Goal: Transaction & Acquisition: Book appointment/travel/reservation

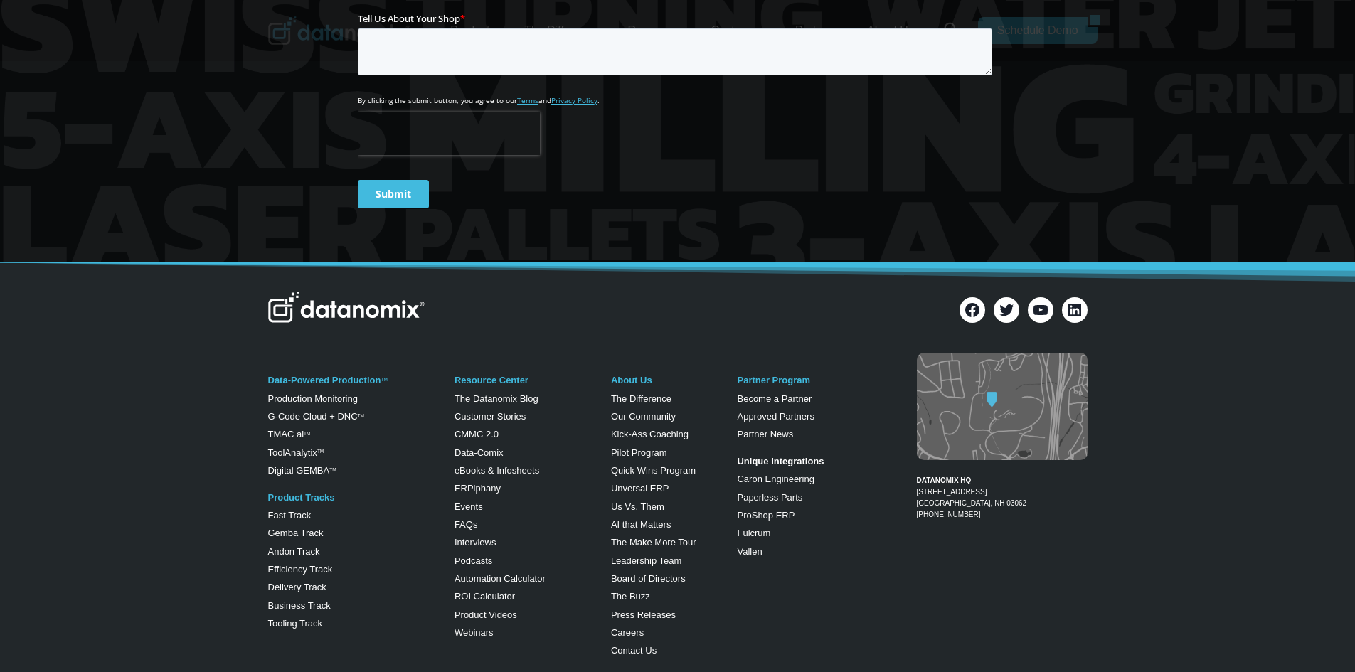
scroll to position [711, 0]
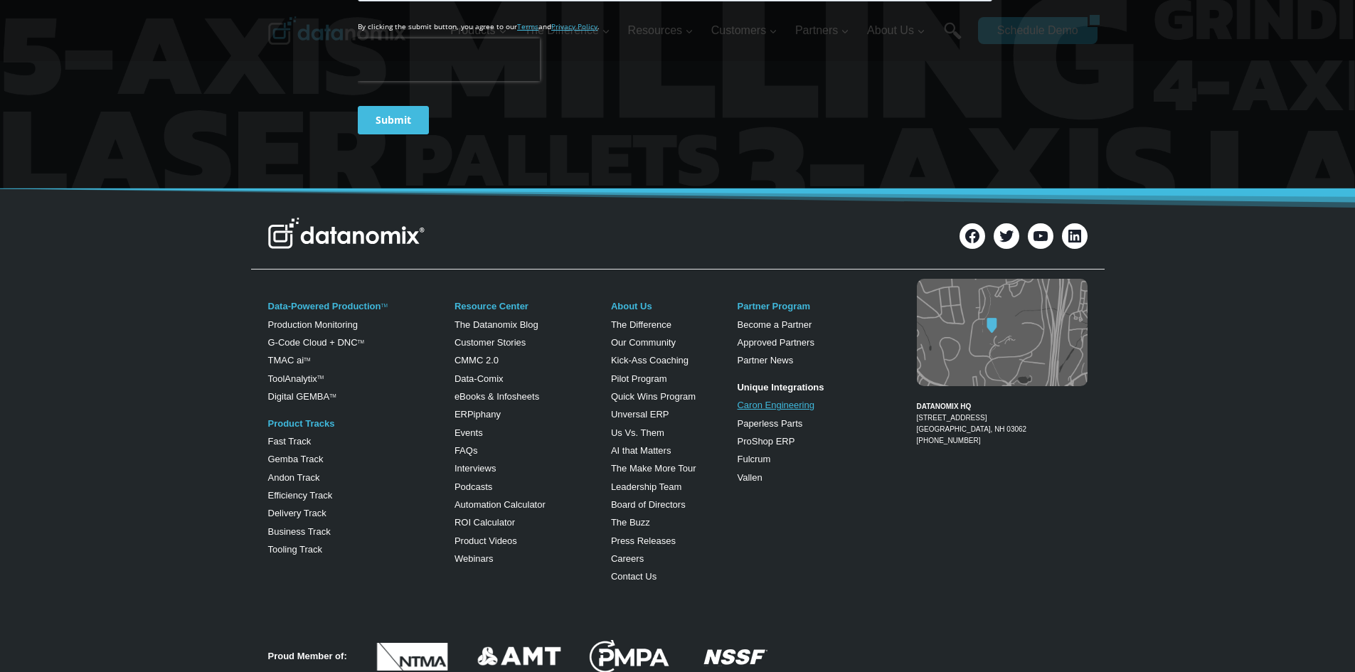
click at [776, 402] on link "Caron Engineering" at bounding box center [775, 405] width 77 height 11
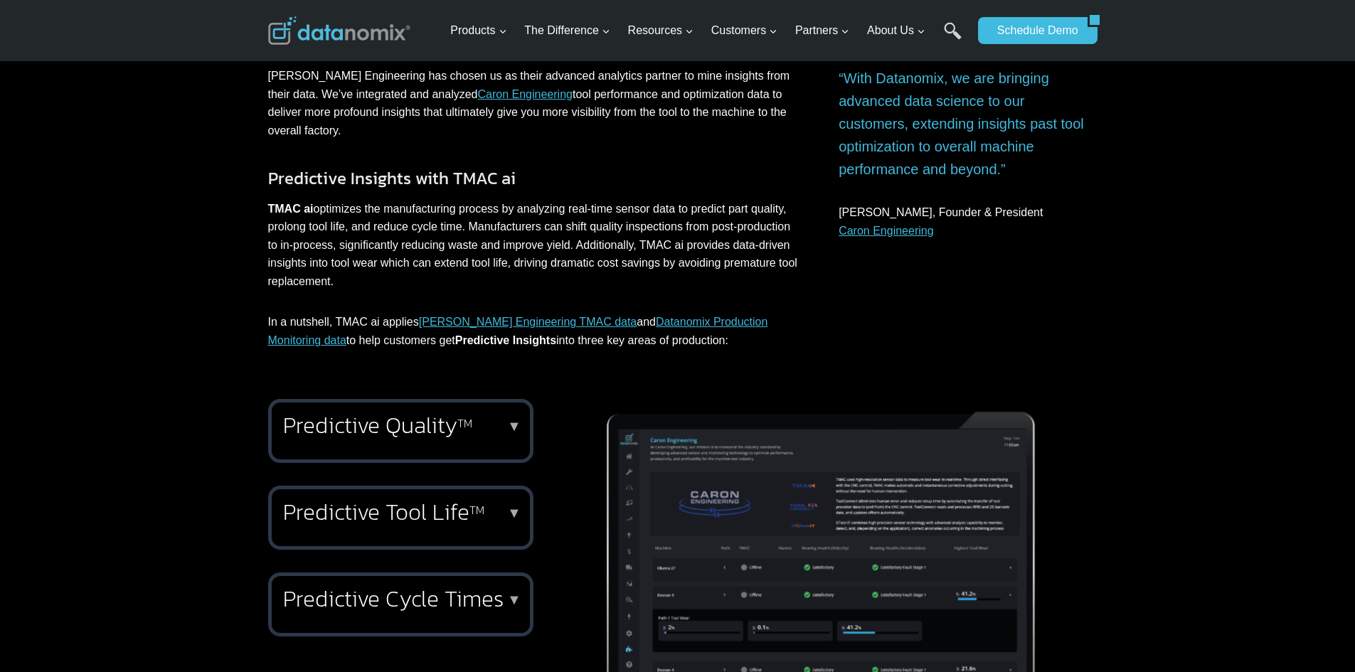
scroll to position [569, 0]
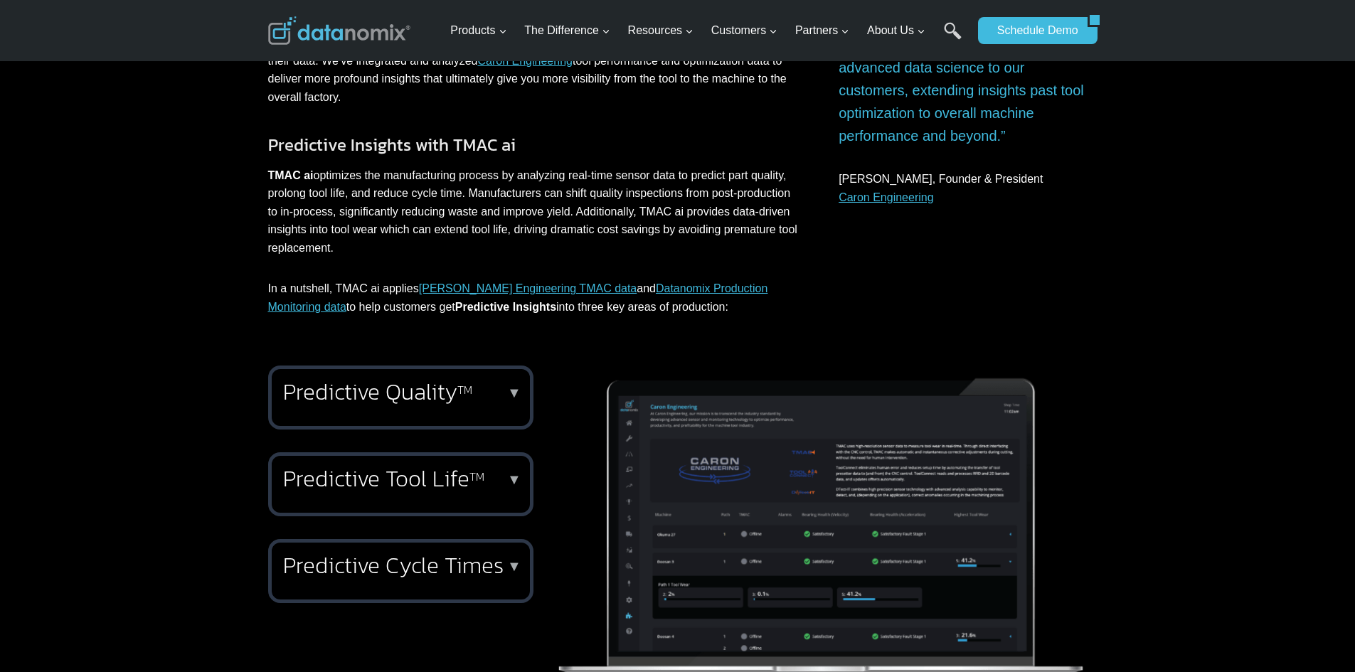
click at [426, 381] on h2 "Predictive Quality TM" at bounding box center [398, 392] width 230 height 23
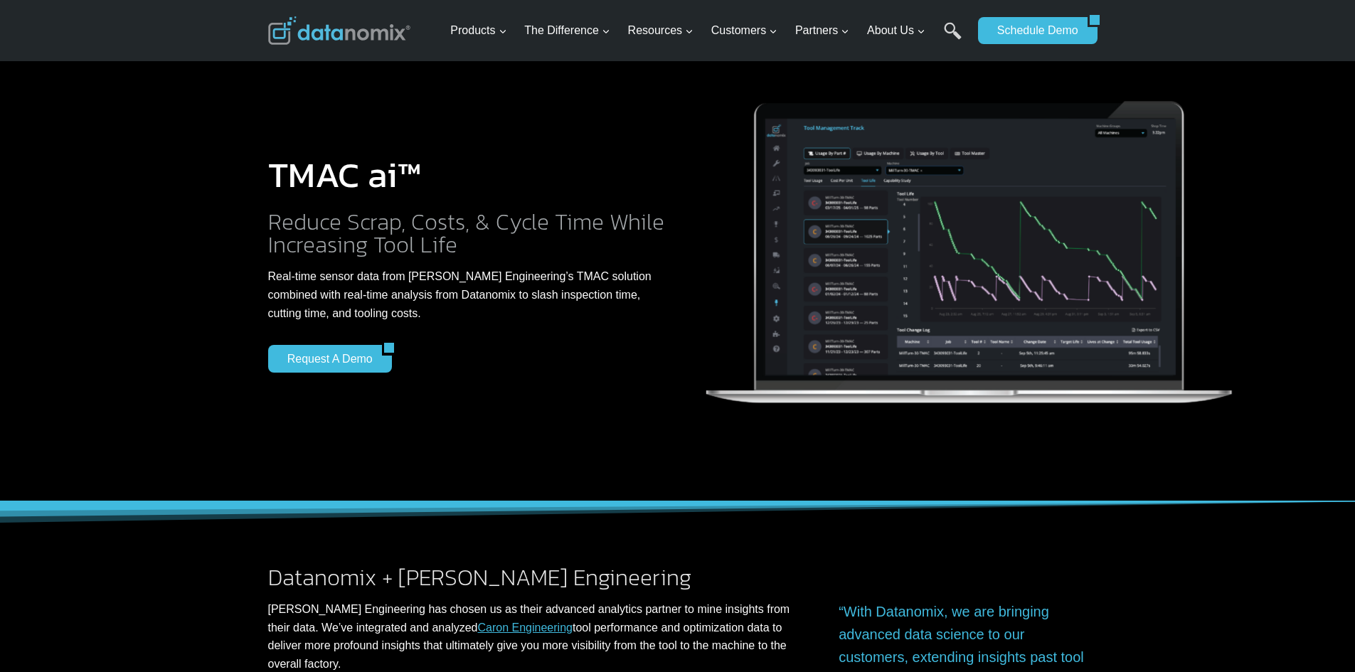
scroll to position [0, 0]
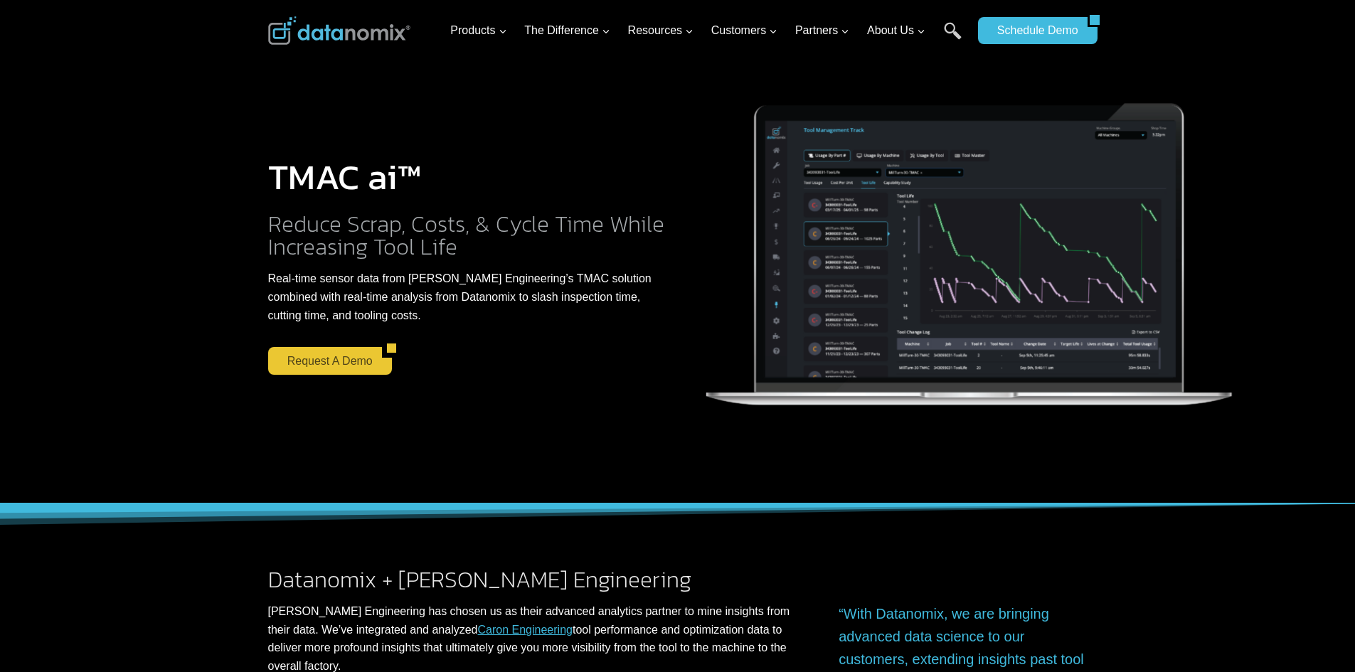
click at [318, 369] on link "Request a Demo" at bounding box center [325, 360] width 114 height 27
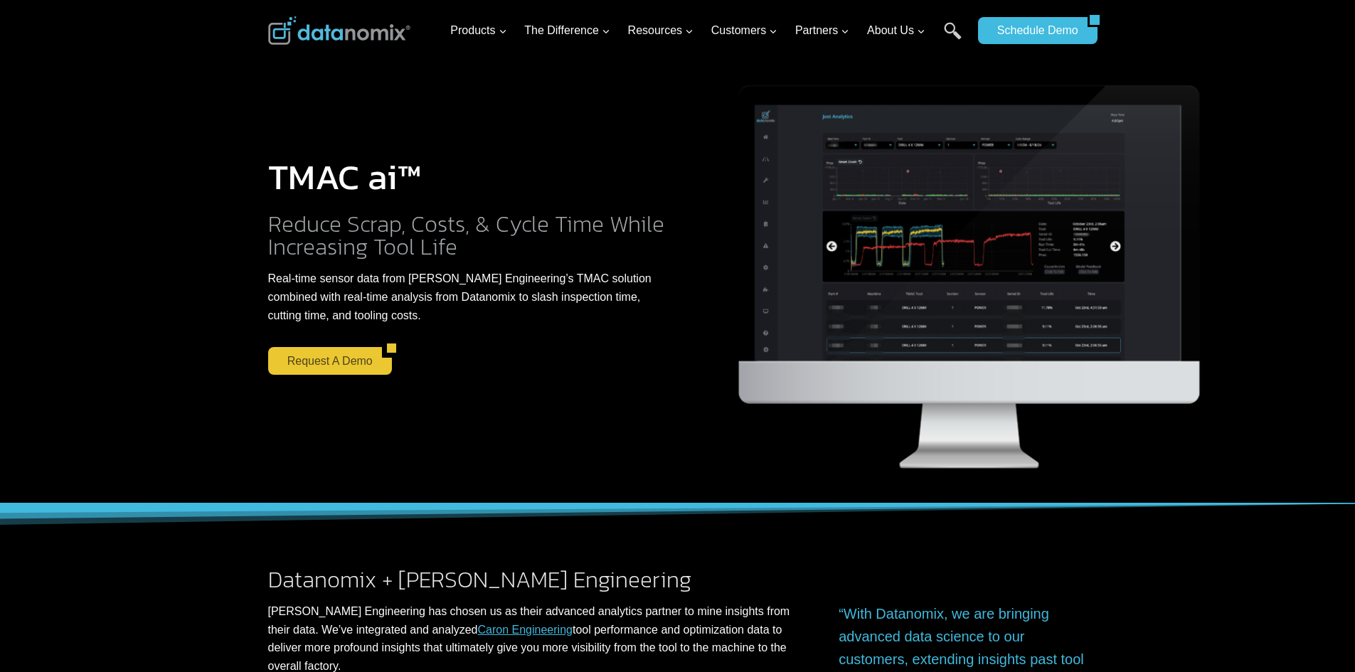
click at [348, 363] on link "Request a Demo" at bounding box center [325, 360] width 114 height 27
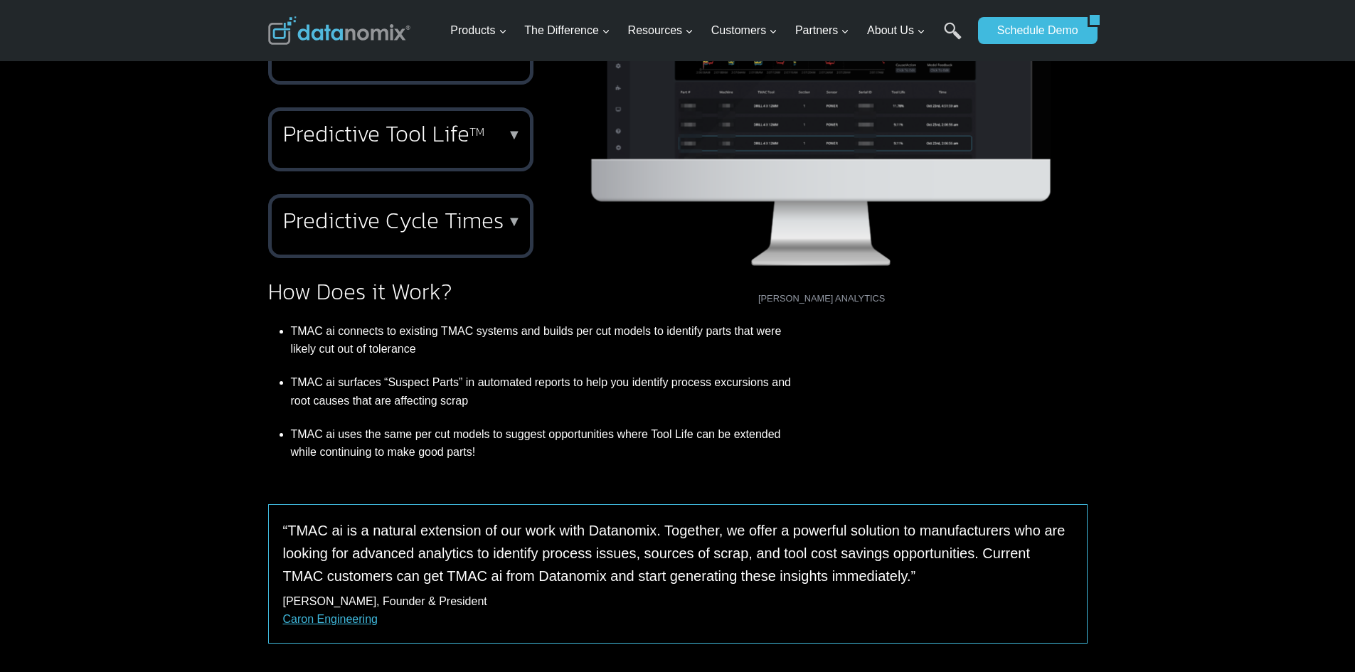
scroll to position [1689, 0]
